Goal: Navigation & Orientation: Find specific page/section

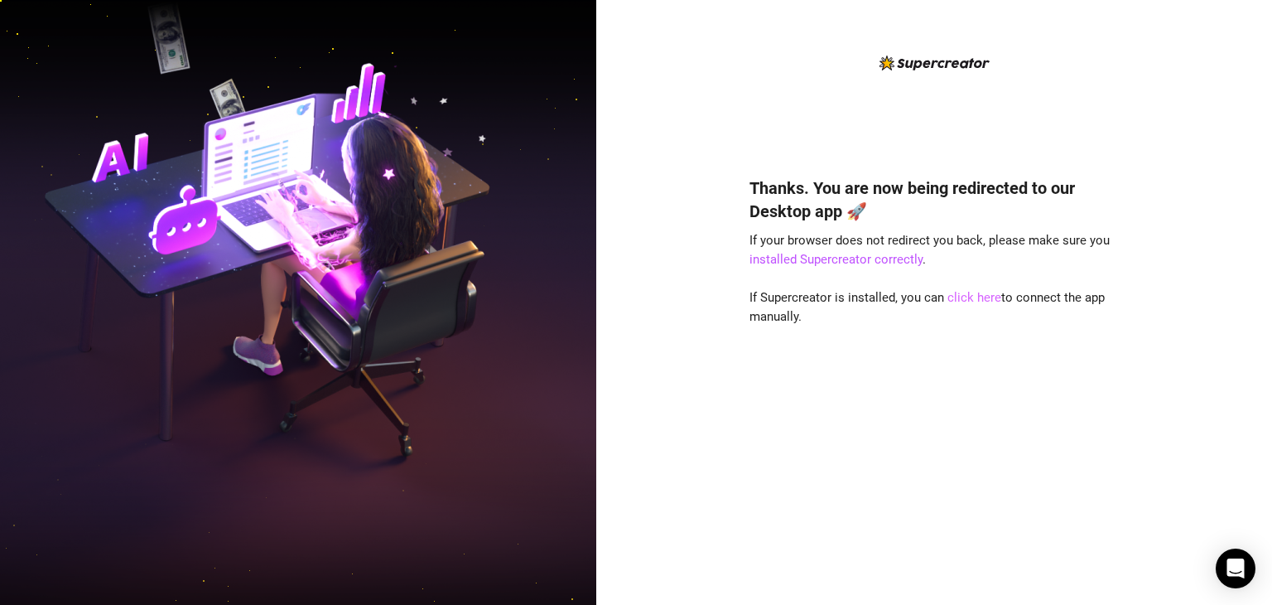
click at [962, 297] on link "click here" at bounding box center [974, 297] width 54 height 15
click at [962, 302] on link "click here" at bounding box center [974, 297] width 54 height 15
drag, startPoint x: 962, startPoint y: 302, endPoint x: 918, endPoint y: 460, distance: 164.4
click at [962, 302] on link "click here" at bounding box center [974, 297] width 54 height 15
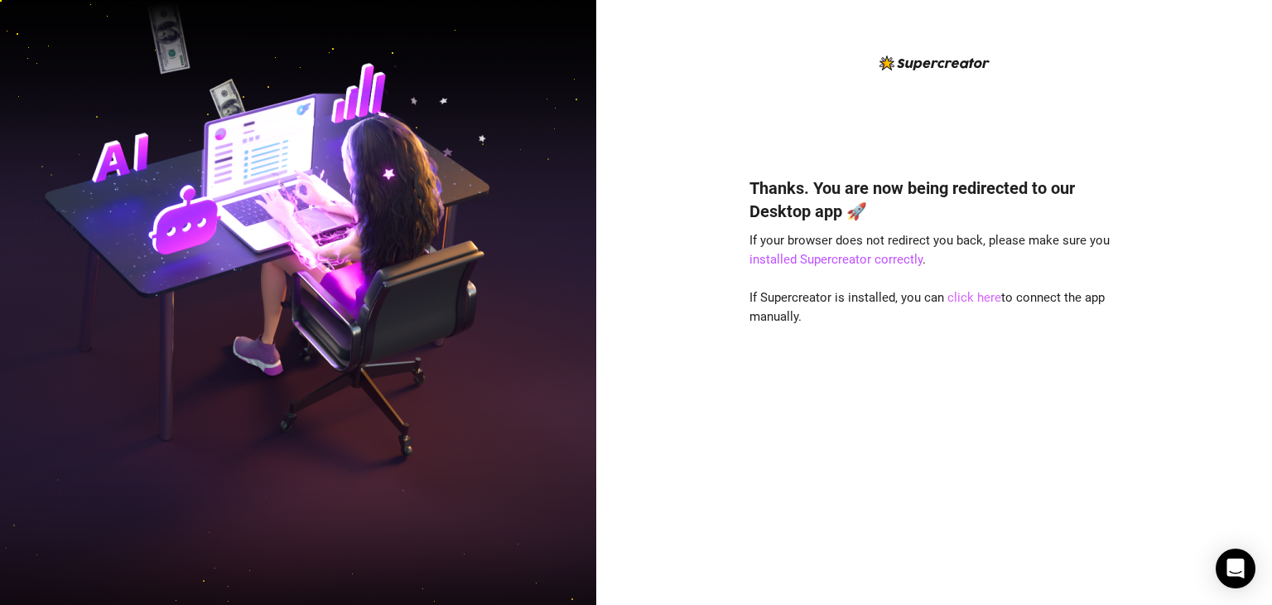
drag, startPoint x: 976, startPoint y: 297, endPoint x: 965, endPoint y: 386, distance: 89.3
click at [976, 297] on link "click here" at bounding box center [974, 297] width 54 height 15
click at [971, 303] on div "Thanks. You are now being redirected to our Desktop app 🚀 If your browser does …" at bounding box center [934, 366] width 369 height 424
click at [970, 301] on link "click here" at bounding box center [974, 297] width 54 height 15
click at [970, 302] on link "click here" at bounding box center [974, 297] width 54 height 15
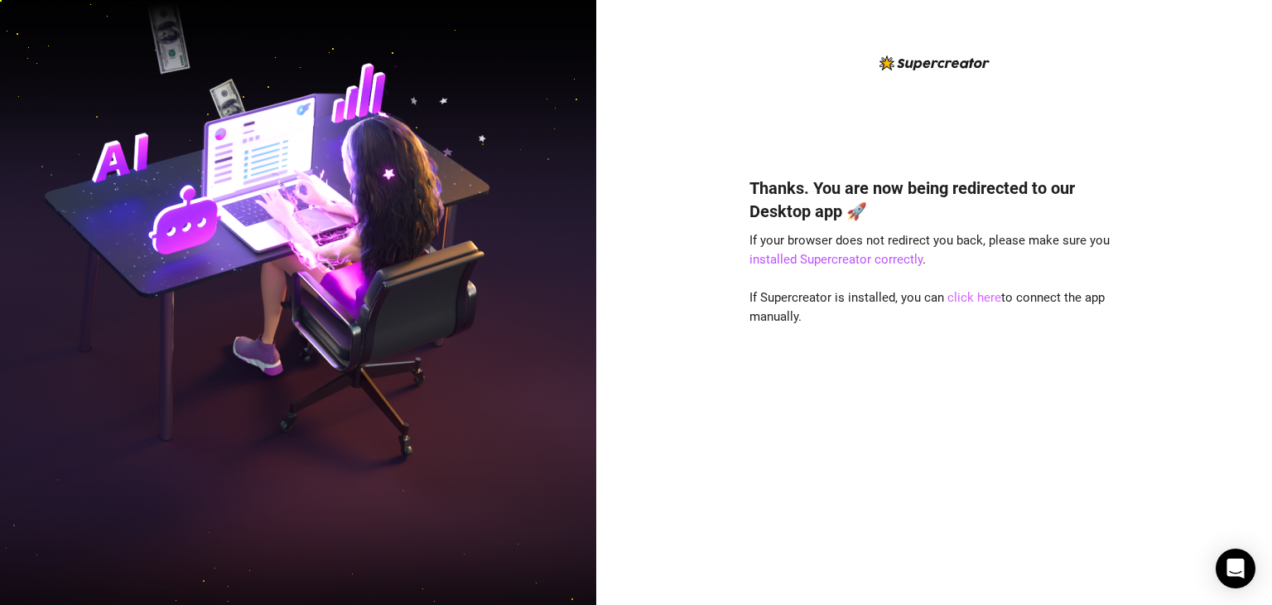
click at [995, 302] on link "click here" at bounding box center [974, 297] width 54 height 15
